Goal: Task Accomplishment & Management: Manage account settings

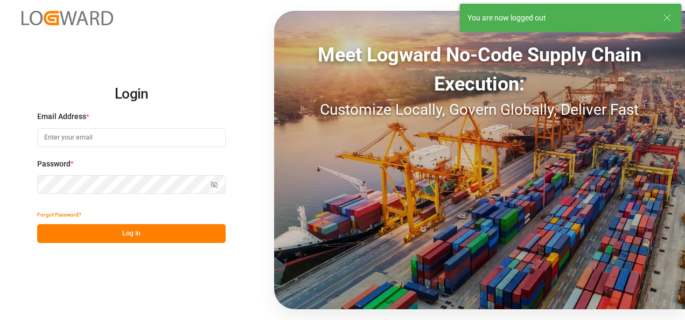
type input "[PERSON_NAME][EMAIL_ADDRESS][PERSON_NAME][DOMAIN_NAME]"
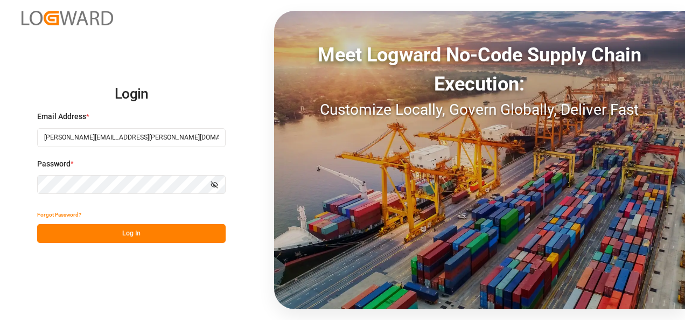
click at [121, 231] on button "Log In" at bounding box center [131, 233] width 188 height 19
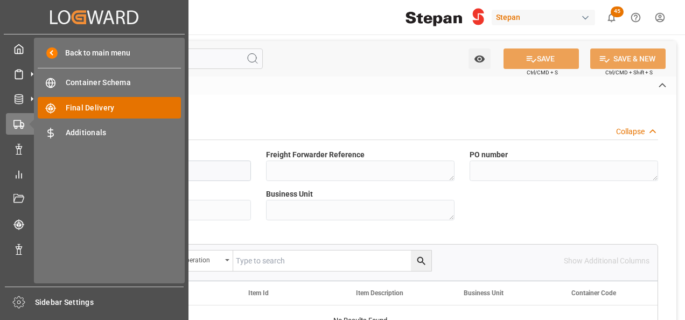
click at [106, 112] on span "Final Delivery" at bounding box center [124, 107] width 116 height 11
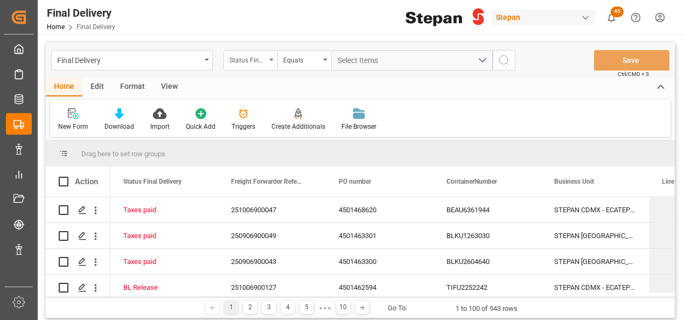
click at [268, 60] on div "Status Final Delivery" at bounding box center [250, 60] width 54 height 20
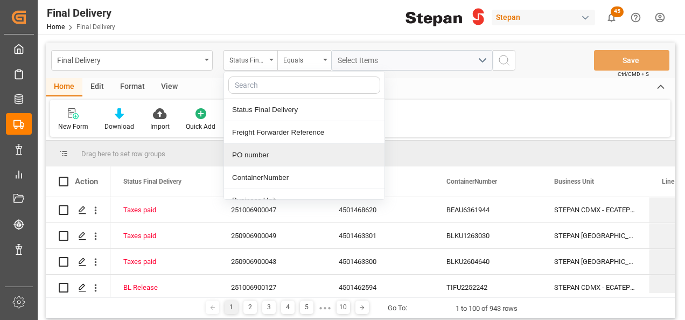
click at [252, 158] on div "PO number" at bounding box center [304, 155] width 160 height 23
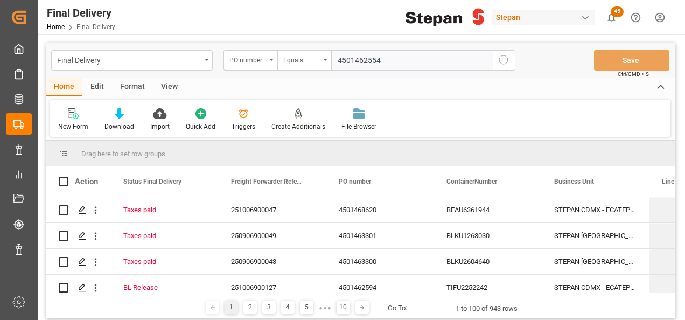
type input "4501462554"
click at [502, 62] on icon "search button" at bounding box center [504, 60] width 13 height 13
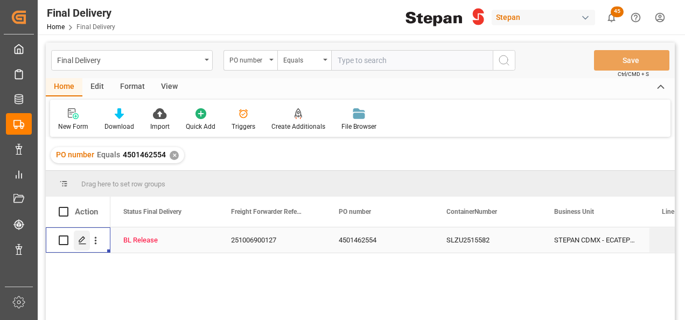
click at [81, 241] on icon "Press SPACE to select this row." at bounding box center [82, 240] width 9 height 9
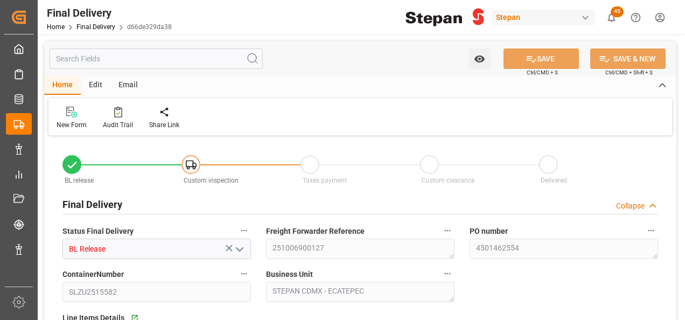
type input "[DATE]"
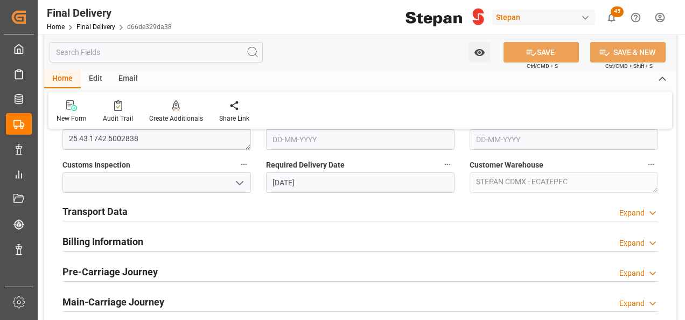
scroll to position [377, 0]
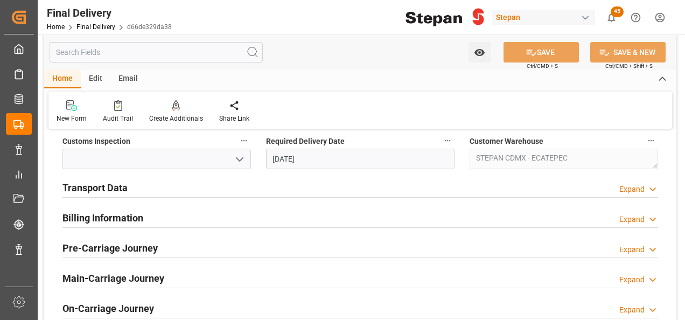
click at [101, 192] on h2 "Transport Data" at bounding box center [94, 187] width 65 height 15
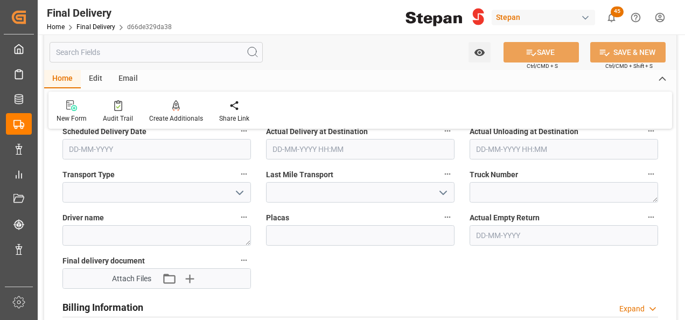
scroll to position [485, 0]
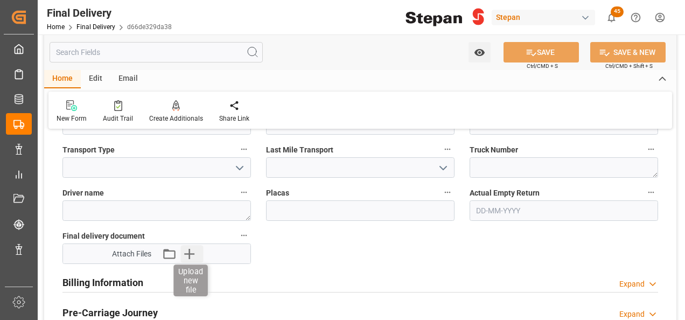
click at [192, 255] on icon "button" at bounding box center [189, 253] width 17 height 17
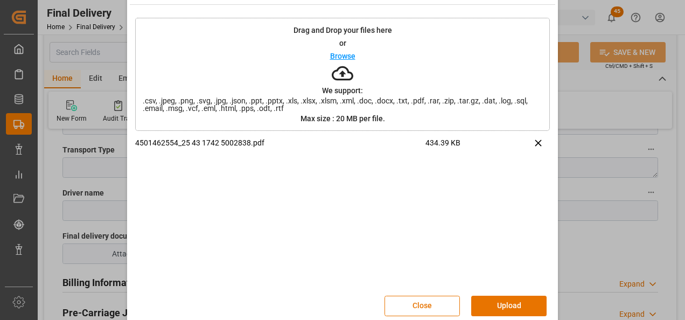
scroll to position [43, 0]
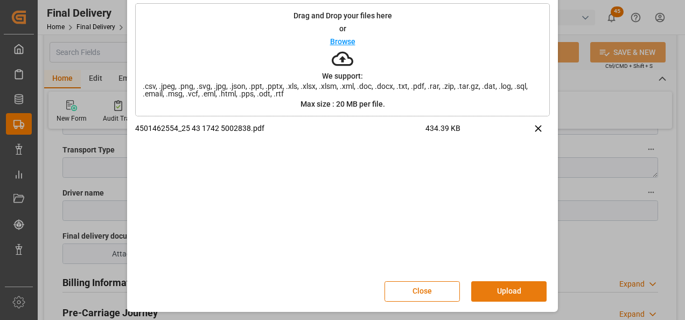
click at [503, 292] on button "Upload" at bounding box center [508, 291] width 75 height 20
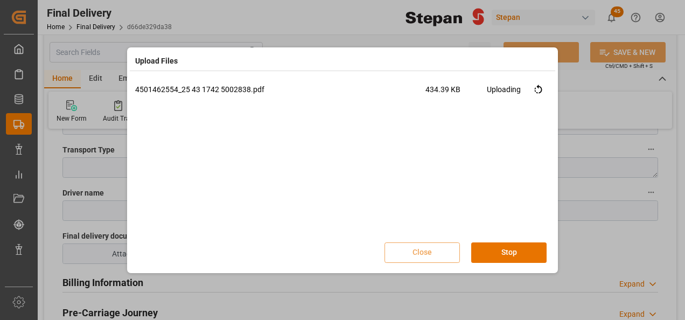
scroll to position [0, 0]
click at [508, 252] on button "Done" at bounding box center [508, 252] width 75 height 20
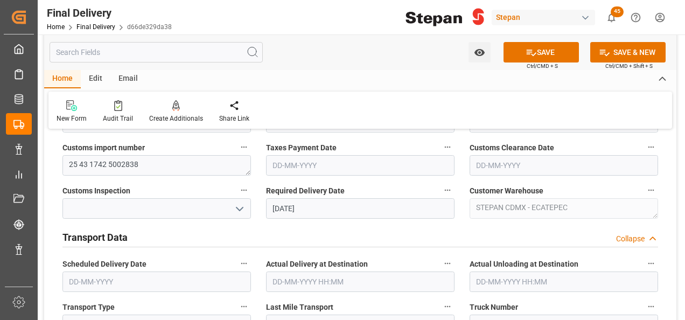
scroll to position [323, 0]
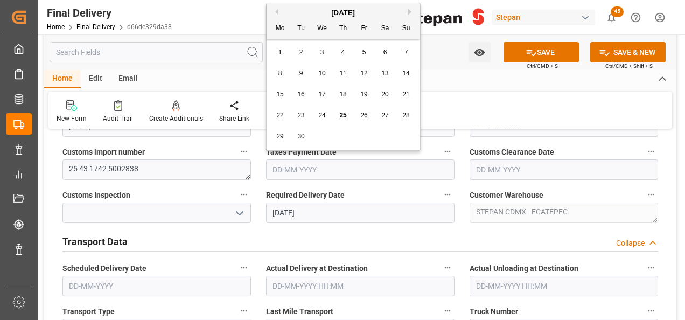
click at [301, 169] on input "text" at bounding box center [360, 169] width 188 height 20
click at [339, 117] on span "25" at bounding box center [342, 115] width 7 height 8
type input "[DATE]"
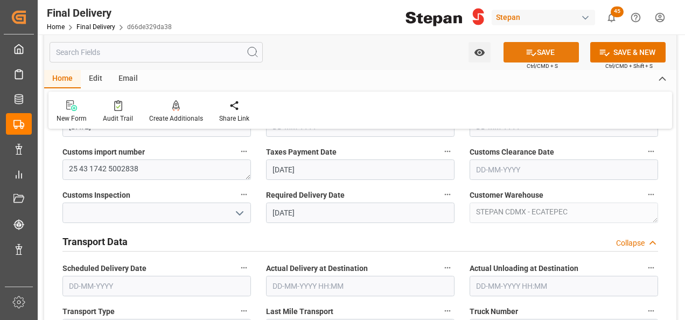
click at [548, 50] on button "SAVE" at bounding box center [540, 52] width 75 height 20
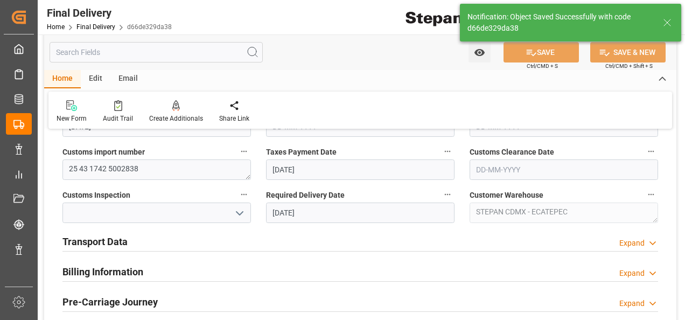
type input "Taxes paid"
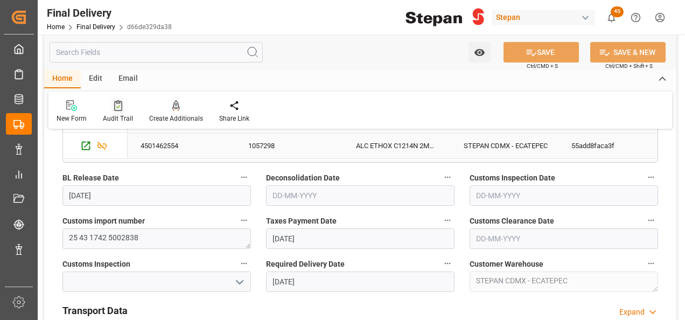
scroll to position [215, 0]
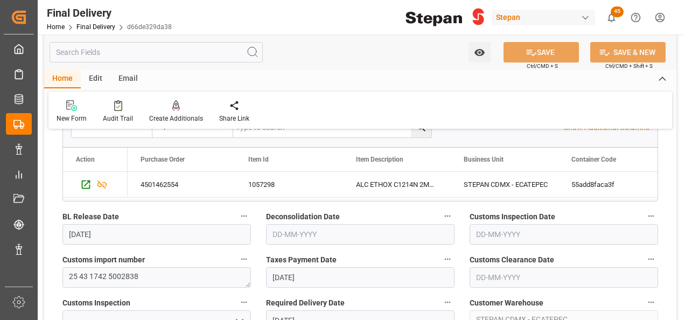
click at [92, 22] on div "Home Final Delivery d66de329da38" at bounding box center [109, 26] width 125 height 11
click at [88, 25] on link "Final Delivery" at bounding box center [95, 27] width 39 height 8
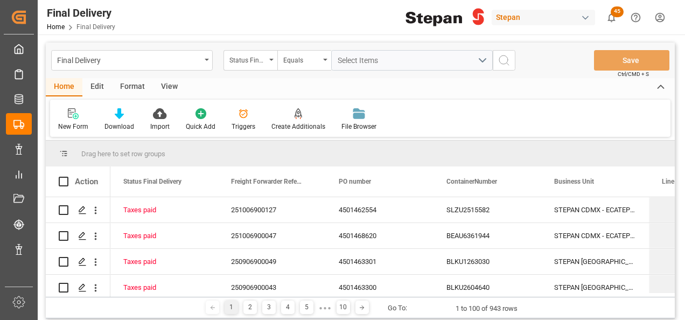
click at [272, 61] on div "Status Final Delivery" at bounding box center [250, 60] width 54 height 20
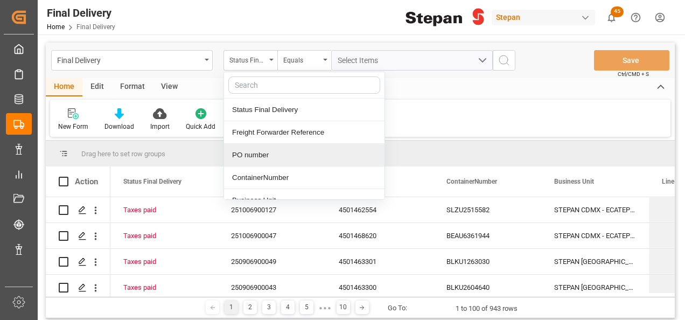
click at [256, 157] on div "PO number" at bounding box center [304, 155] width 160 height 23
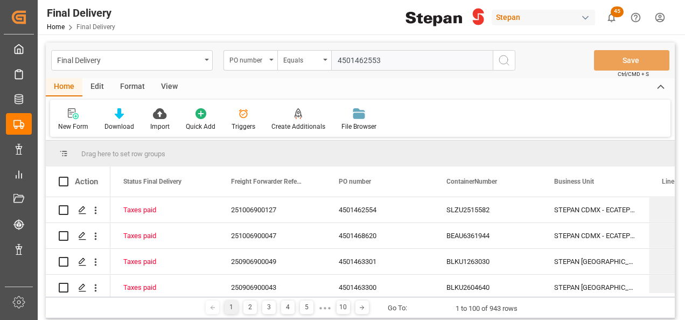
type input "4501462553"
click at [509, 58] on icon "search button" at bounding box center [504, 60] width 13 height 13
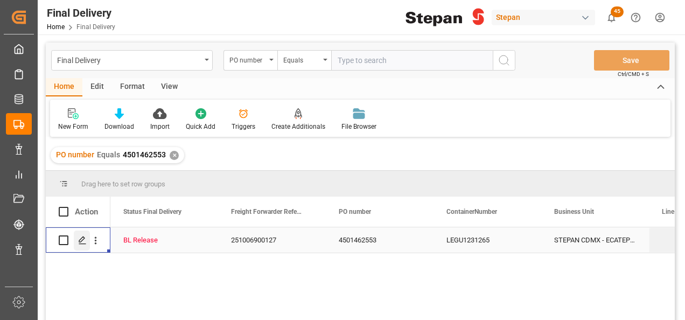
click at [82, 241] on icon "Press SPACE to select this row." at bounding box center [82, 240] width 9 height 9
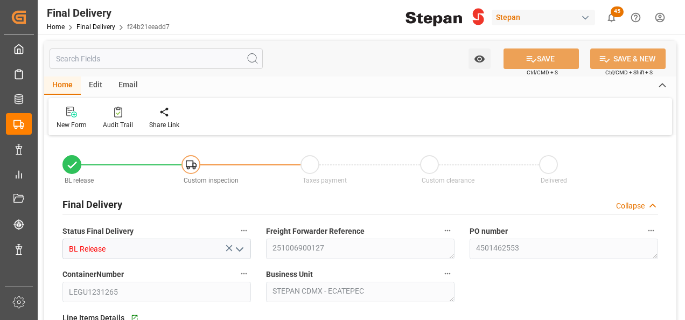
type input "[DATE]"
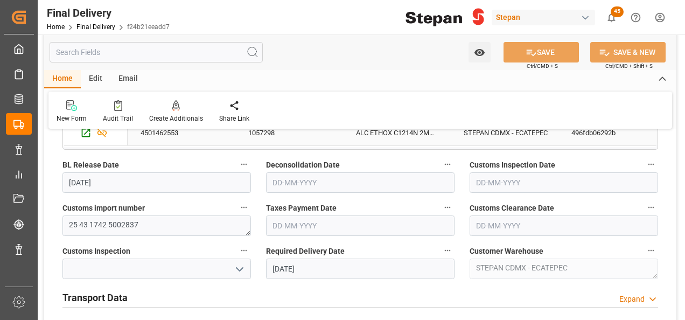
scroll to position [269, 0]
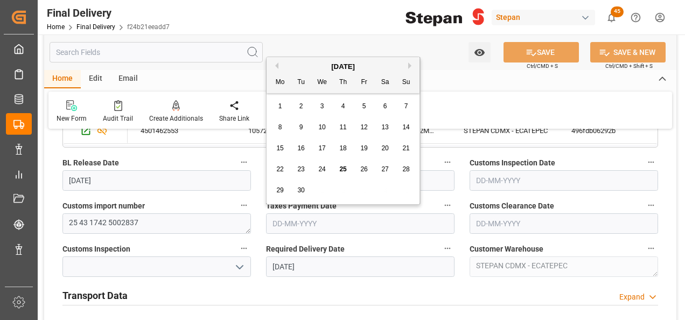
click at [308, 228] on input "text" at bounding box center [360, 223] width 188 height 20
click at [294, 65] on div "[DATE]" at bounding box center [343, 66] width 153 height 11
click at [340, 167] on span "25" at bounding box center [342, 169] width 7 height 8
type input "[DATE]"
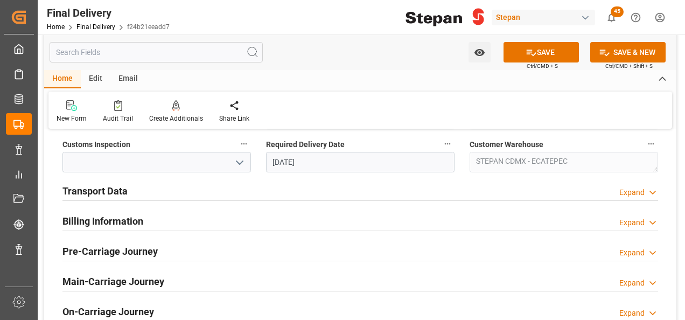
scroll to position [377, 0]
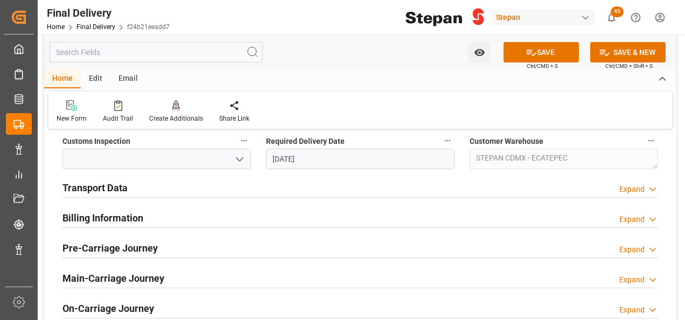
click at [95, 186] on h2 "Transport Data" at bounding box center [94, 187] width 65 height 15
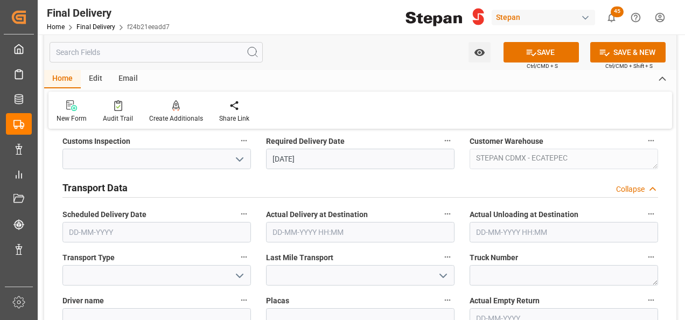
scroll to position [485, 0]
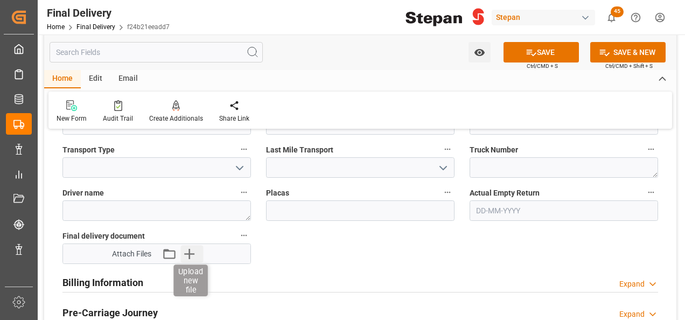
click at [190, 257] on icon "button" at bounding box center [189, 254] width 10 height 10
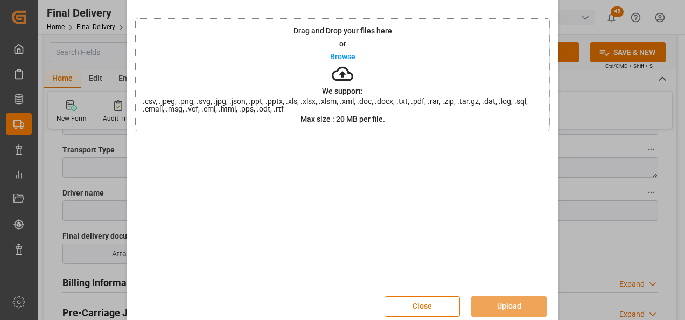
scroll to position [43, 0]
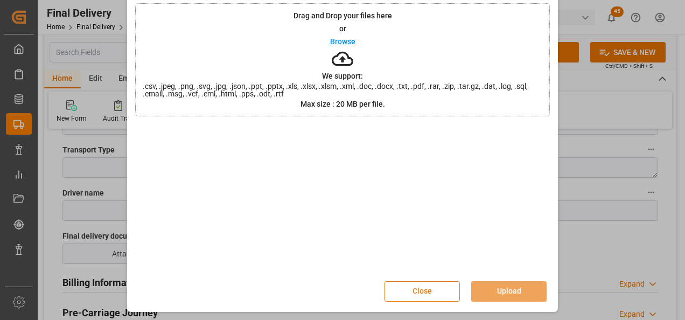
click at [419, 294] on button "Close" at bounding box center [421, 291] width 75 height 20
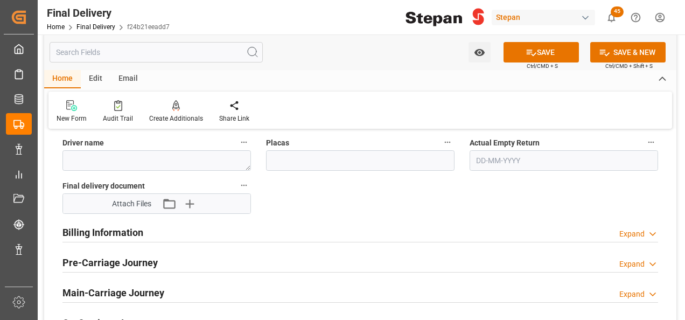
scroll to position [539, 0]
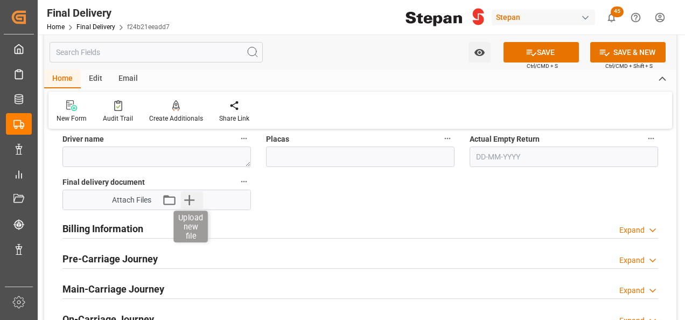
click at [191, 199] on icon "button" at bounding box center [189, 200] width 10 height 10
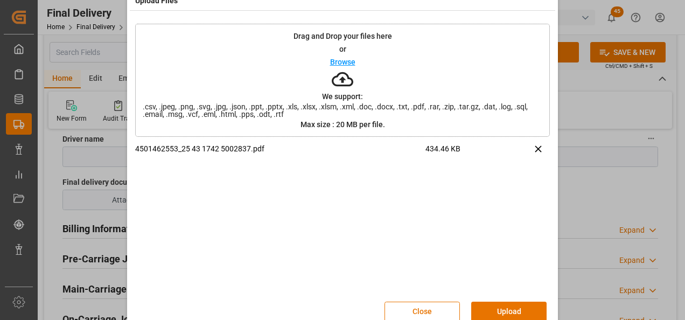
scroll to position [43, 0]
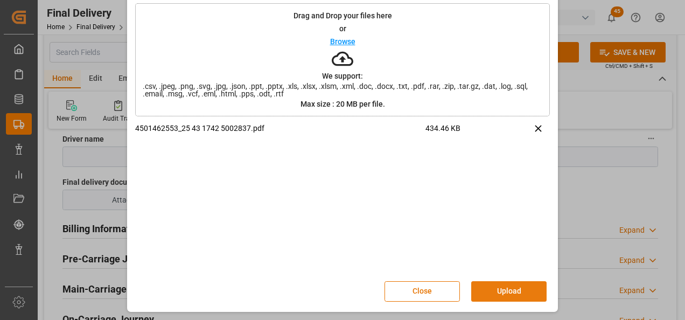
click at [514, 290] on button "Upload" at bounding box center [508, 291] width 75 height 20
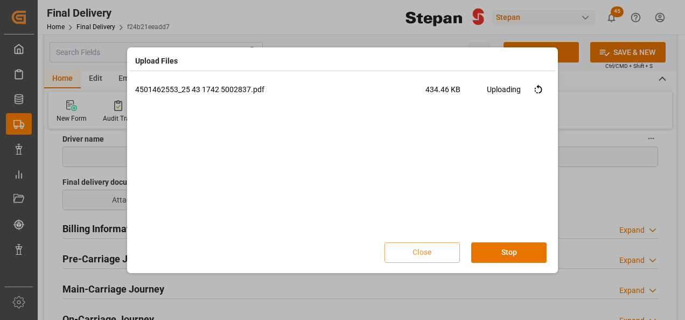
scroll to position [0, 0]
click at [506, 257] on button "Done" at bounding box center [508, 252] width 75 height 20
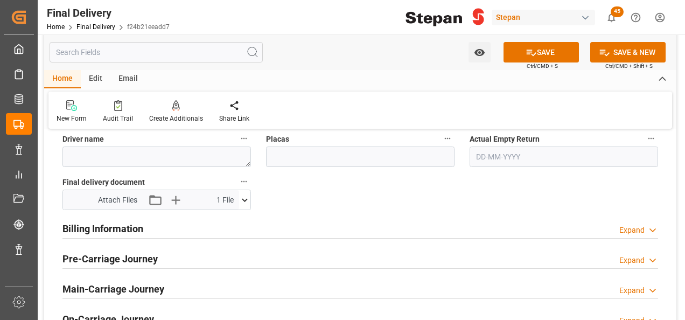
scroll to position [323, 0]
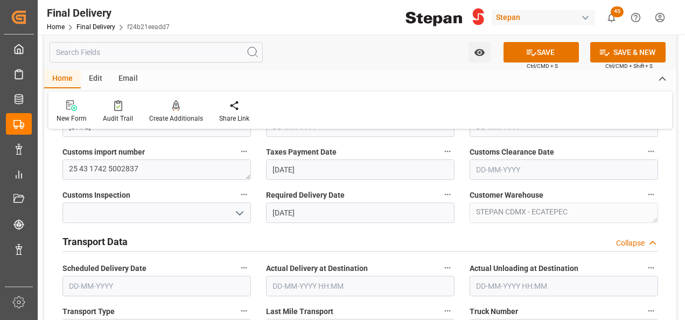
drag, startPoint x: 541, startPoint y: 50, endPoint x: 535, endPoint y: 65, distance: 16.0
click at [540, 50] on button "SAVE" at bounding box center [540, 52] width 75 height 20
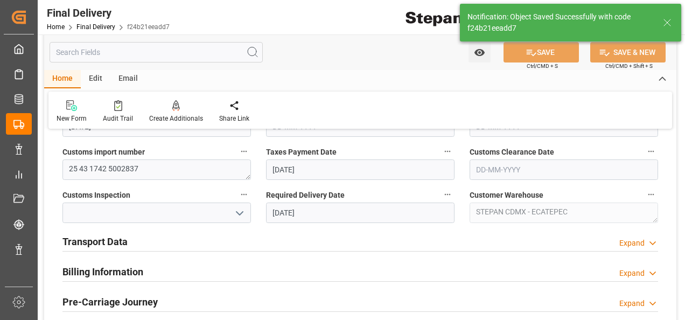
type input "Taxes paid"
